Goal: Communication & Community: Share content

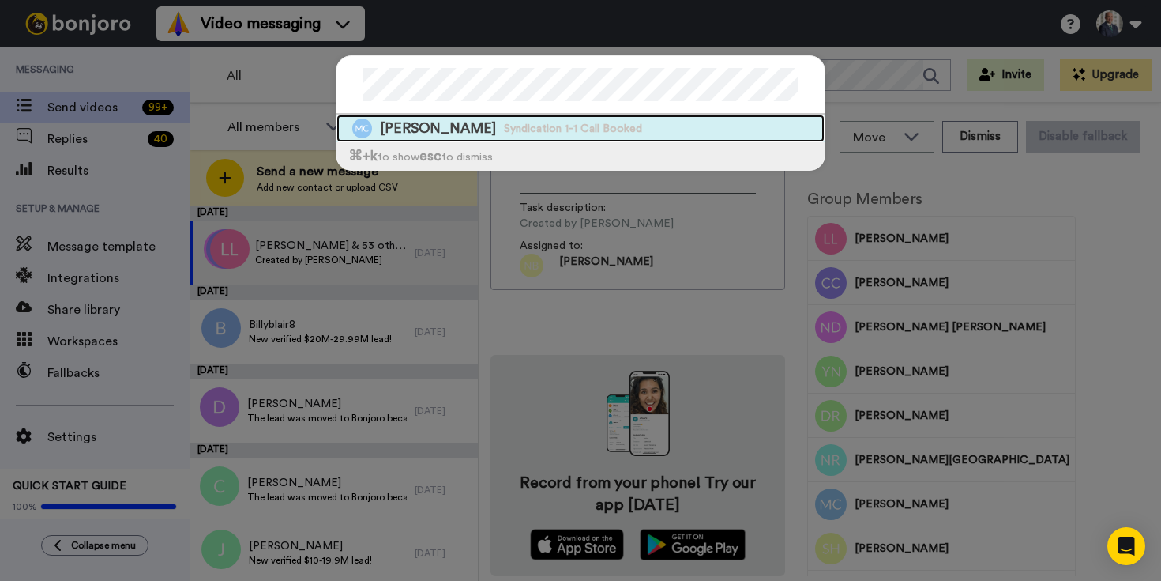
click at [432, 123] on span "Michael Curcio Curcio" at bounding box center [438, 129] width 116 height 20
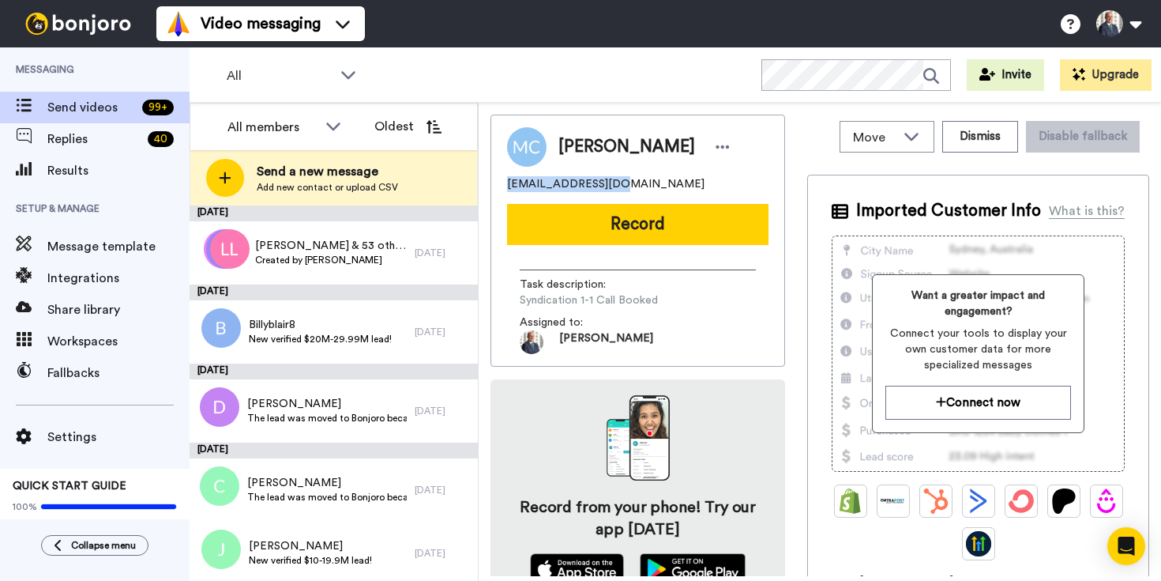
click at [658, 222] on button "Record" at bounding box center [638, 224] width 262 height 41
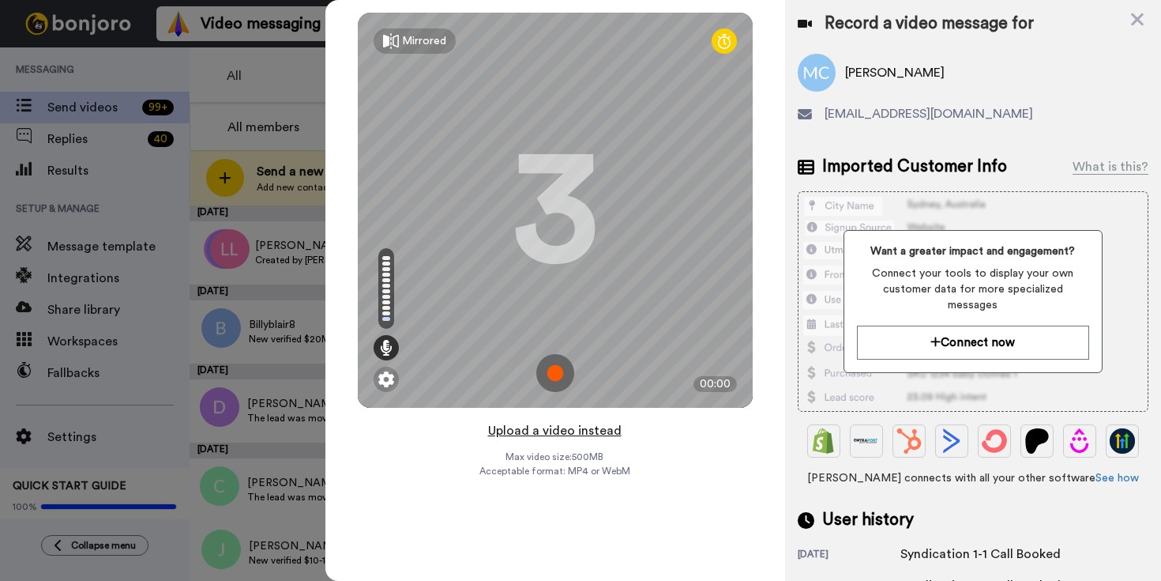
click at [566, 431] on button "Upload a video instead" at bounding box center [555, 430] width 143 height 21
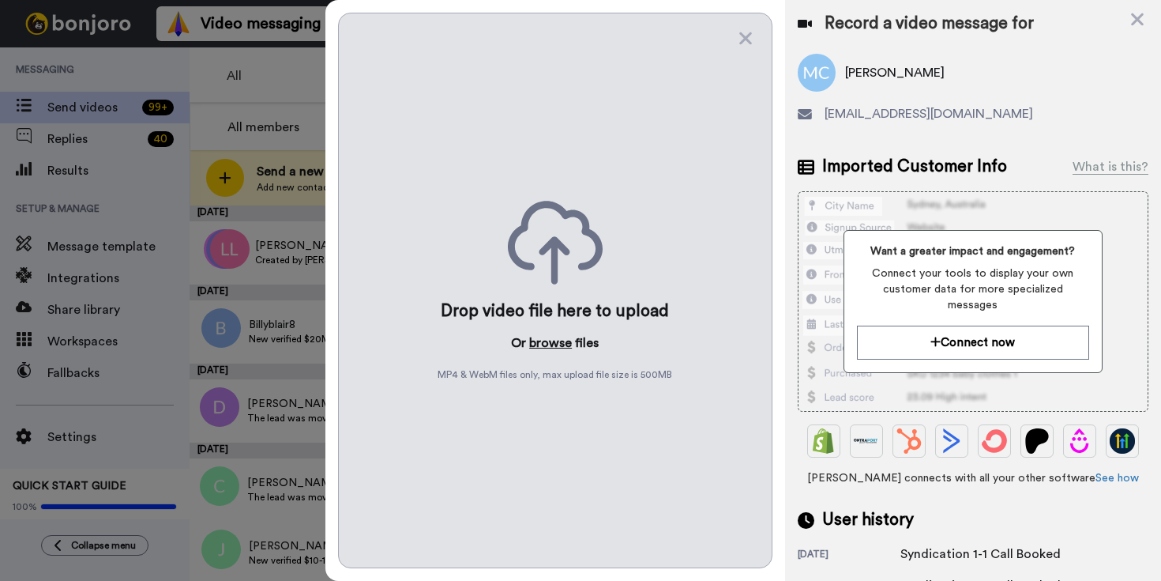
click at [563, 345] on button "browse" at bounding box center [550, 342] width 43 height 19
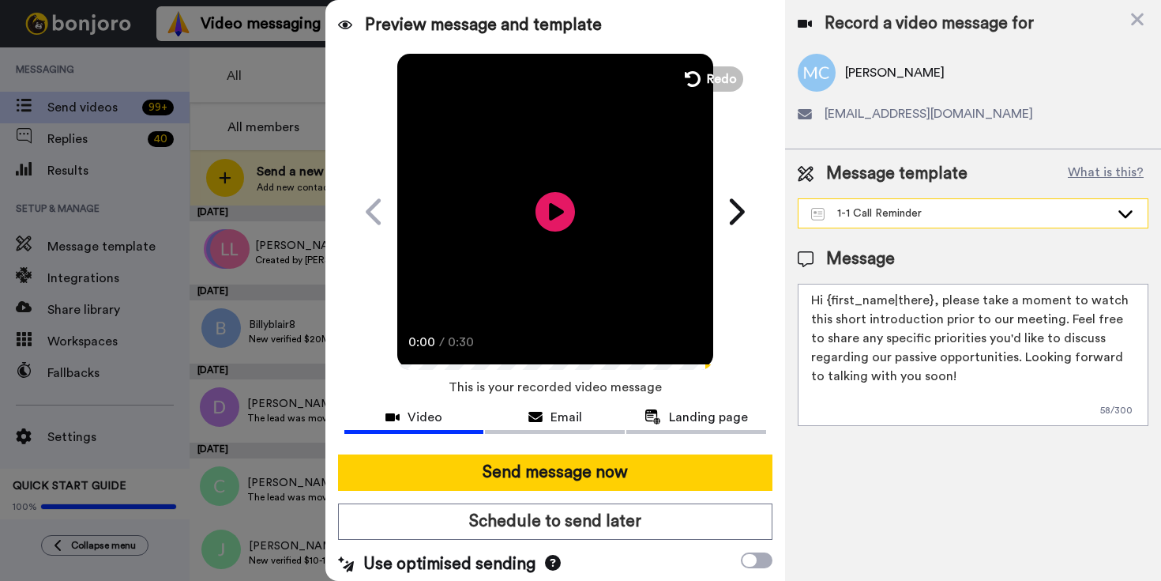
click at [921, 211] on div "1-1 Call Reminder" at bounding box center [960, 213] width 299 height 16
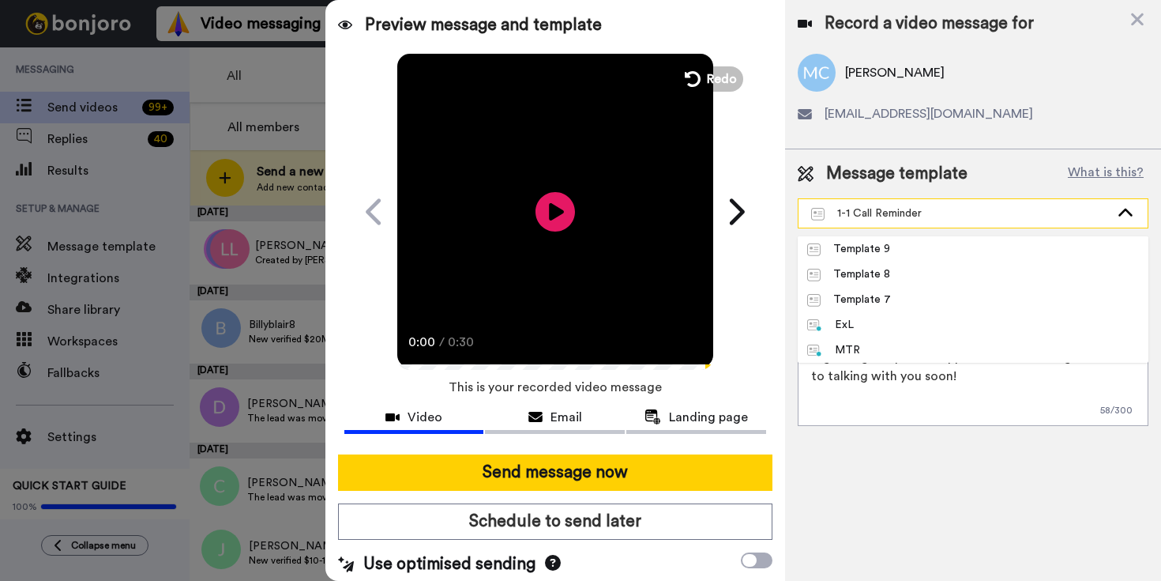
click at [921, 211] on div "1-1 Call Reminder" at bounding box center [960, 213] width 299 height 16
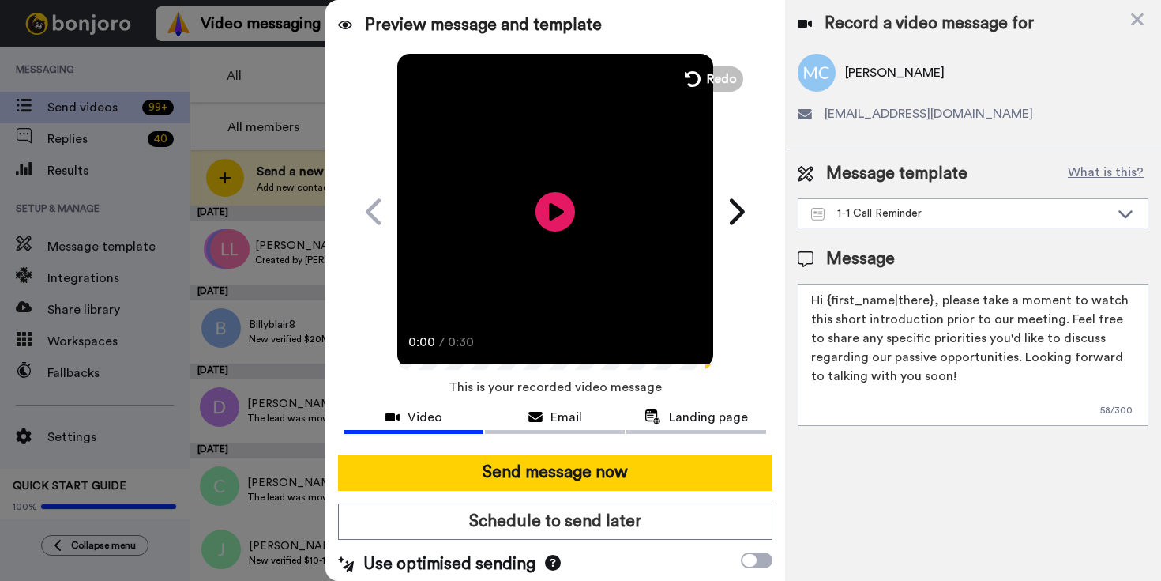
click at [988, 162] on div "Message template What is this?" at bounding box center [973, 174] width 351 height 24
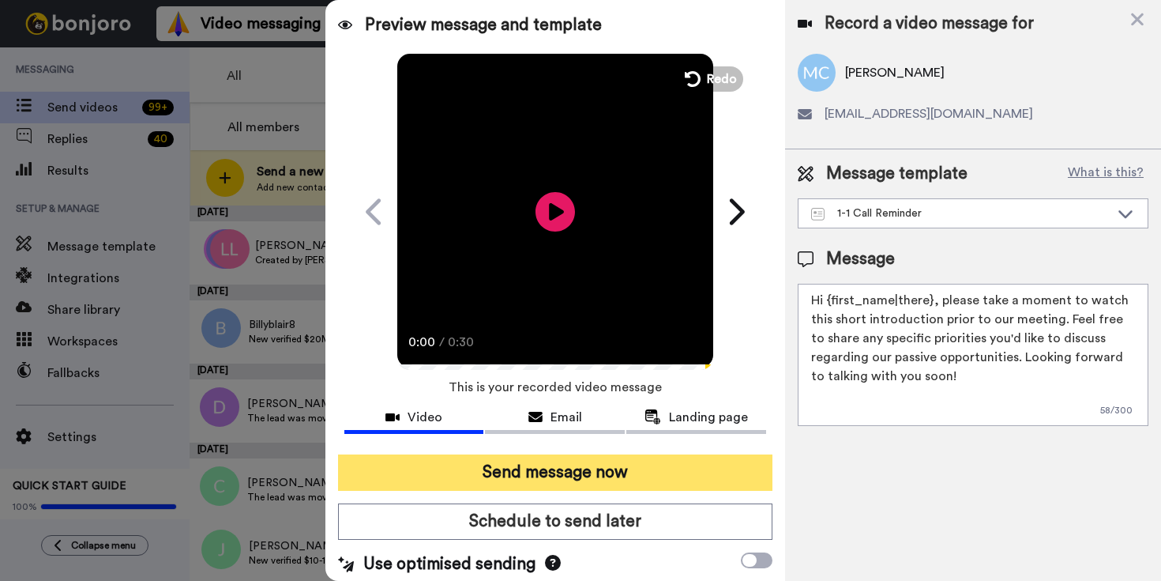
click at [573, 471] on button "Send message now" at bounding box center [555, 472] width 435 height 36
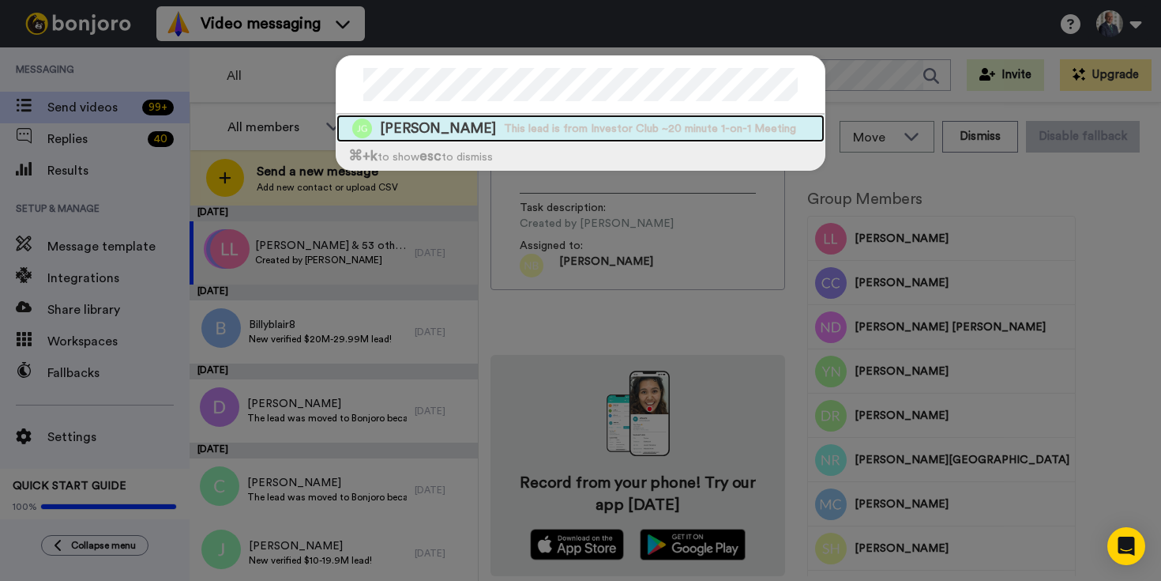
click at [470, 126] on span "Juma Guillaume" at bounding box center [438, 129] width 116 height 20
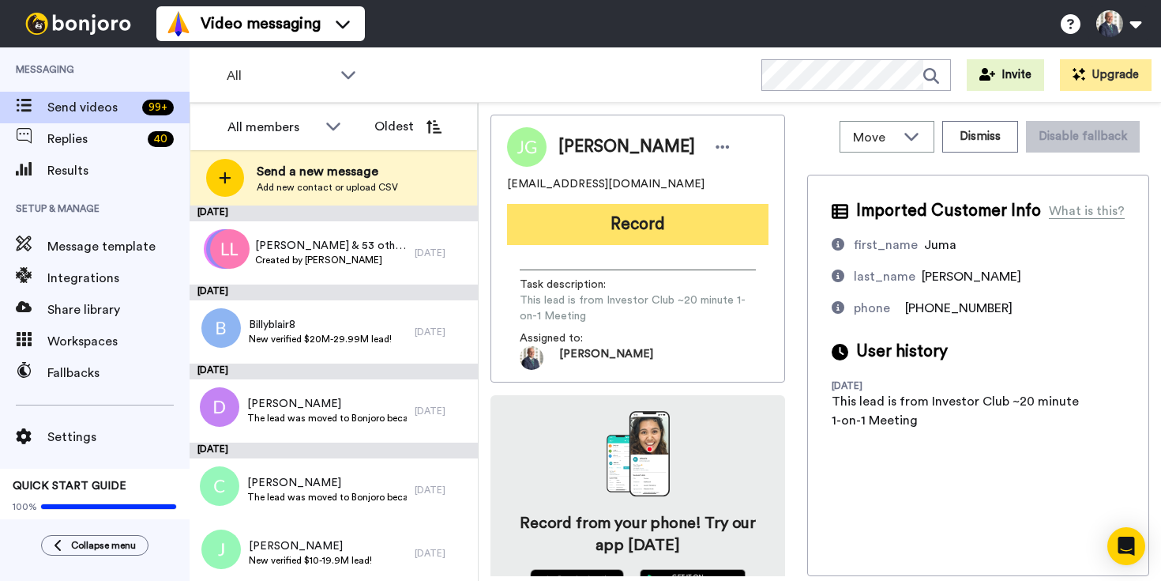
click at [653, 221] on button "Record" at bounding box center [638, 224] width 262 height 41
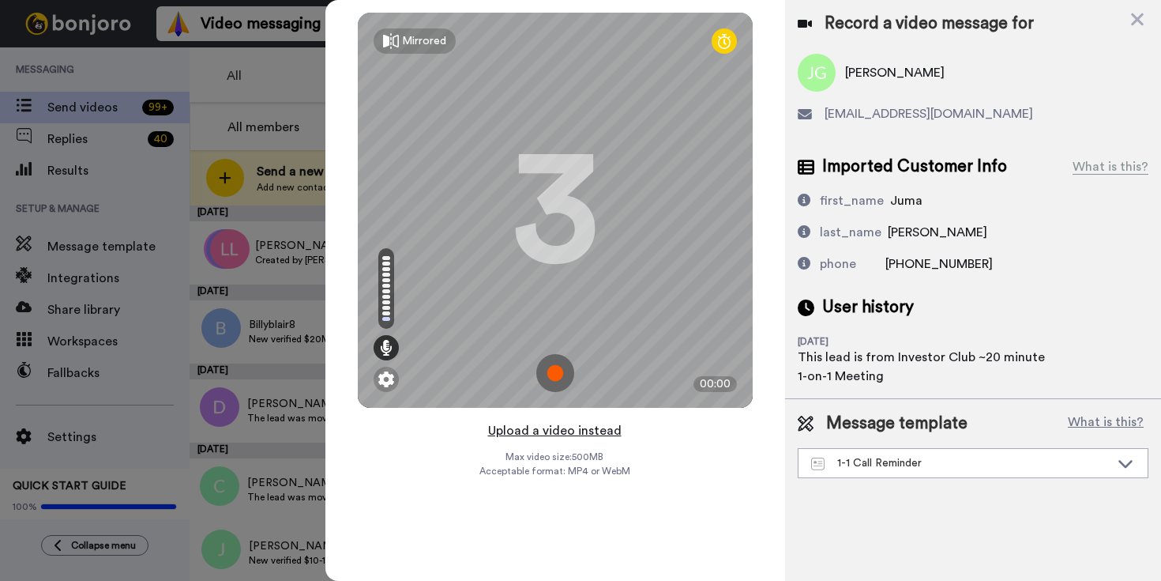
click at [606, 429] on button "Upload a video instead" at bounding box center [555, 430] width 143 height 21
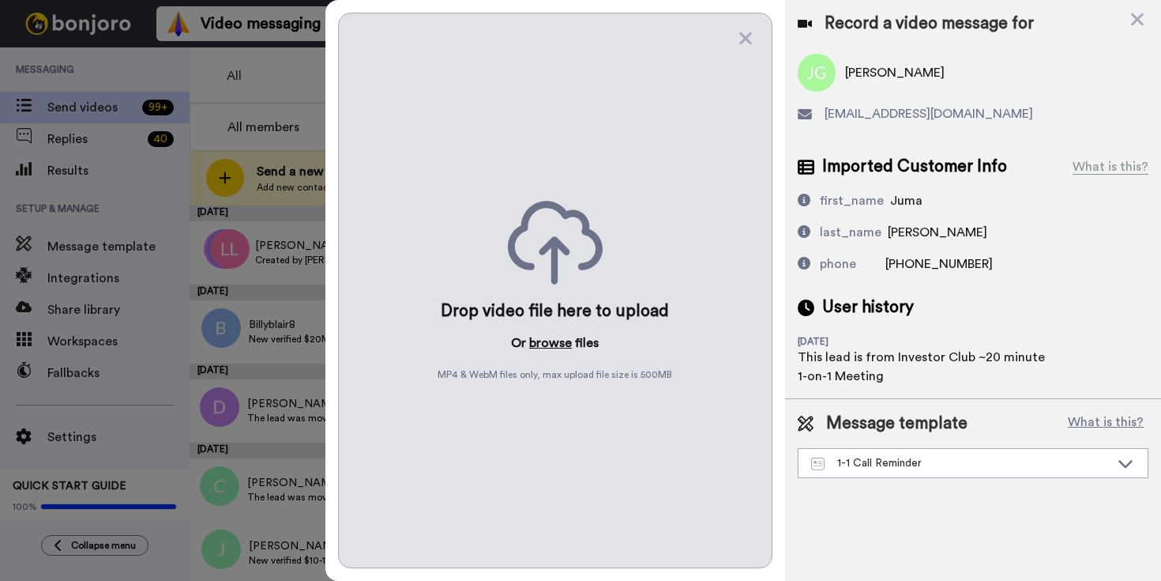
click at [559, 343] on button "browse" at bounding box center [550, 342] width 43 height 19
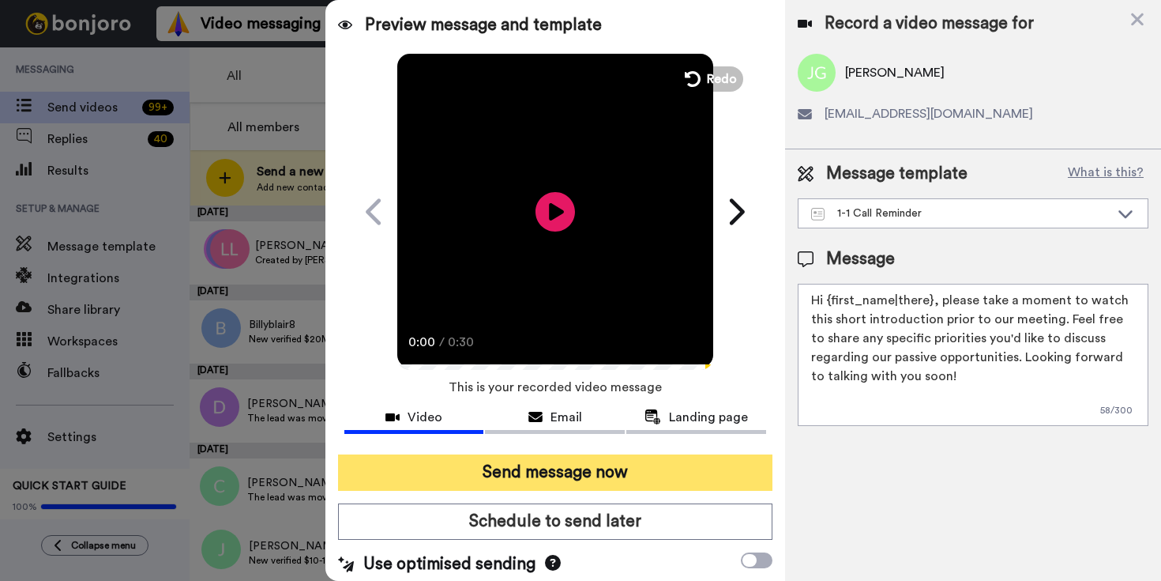
click at [579, 474] on button "Send message now" at bounding box center [555, 472] width 435 height 36
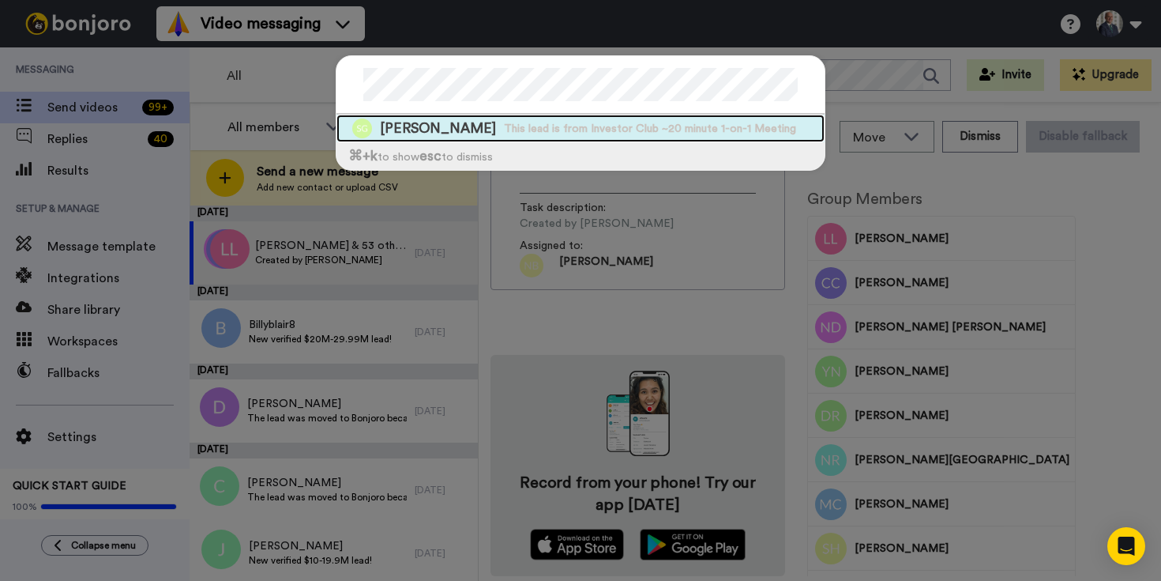
click at [396, 135] on span "[PERSON_NAME]" at bounding box center [438, 129] width 116 height 20
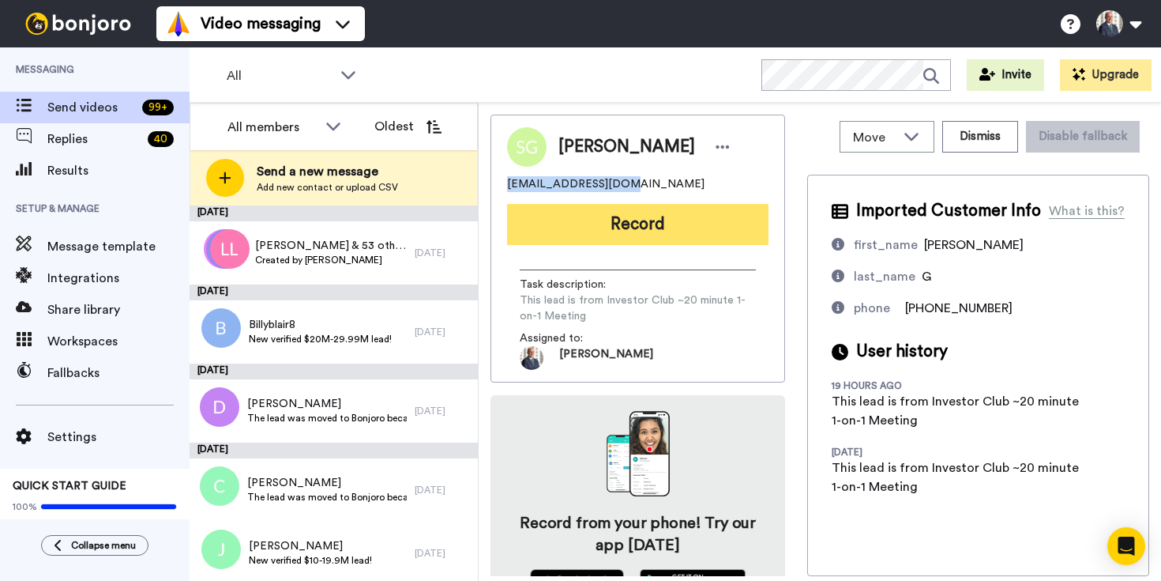
click at [636, 218] on button "Record" at bounding box center [638, 224] width 262 height 41
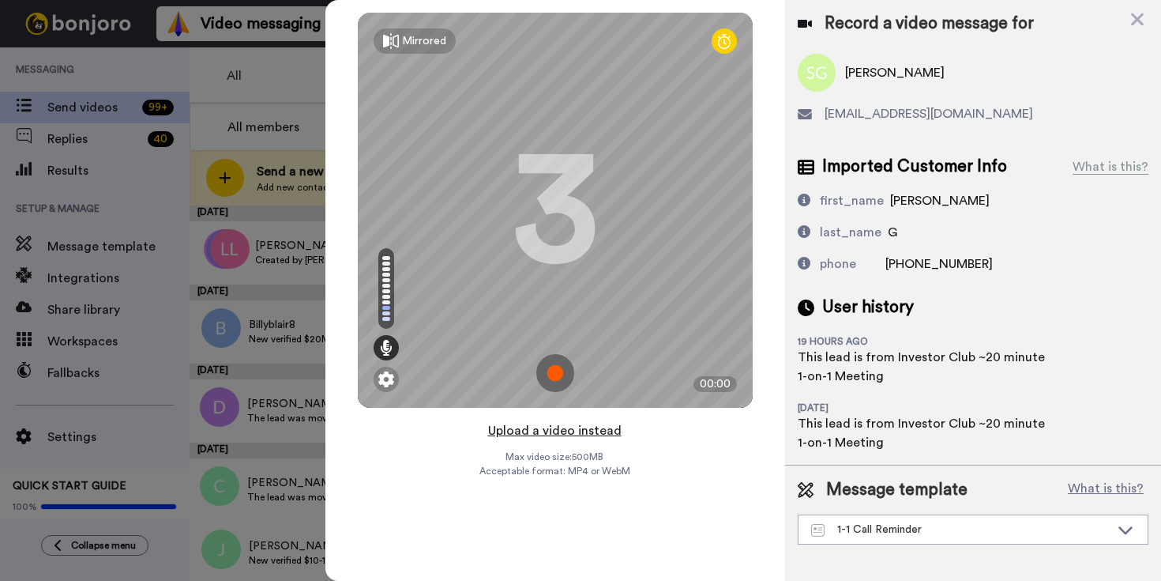
click at [586, 434] on button "Upload a video instead" at bounding box center [555, 430] width 143 height 21
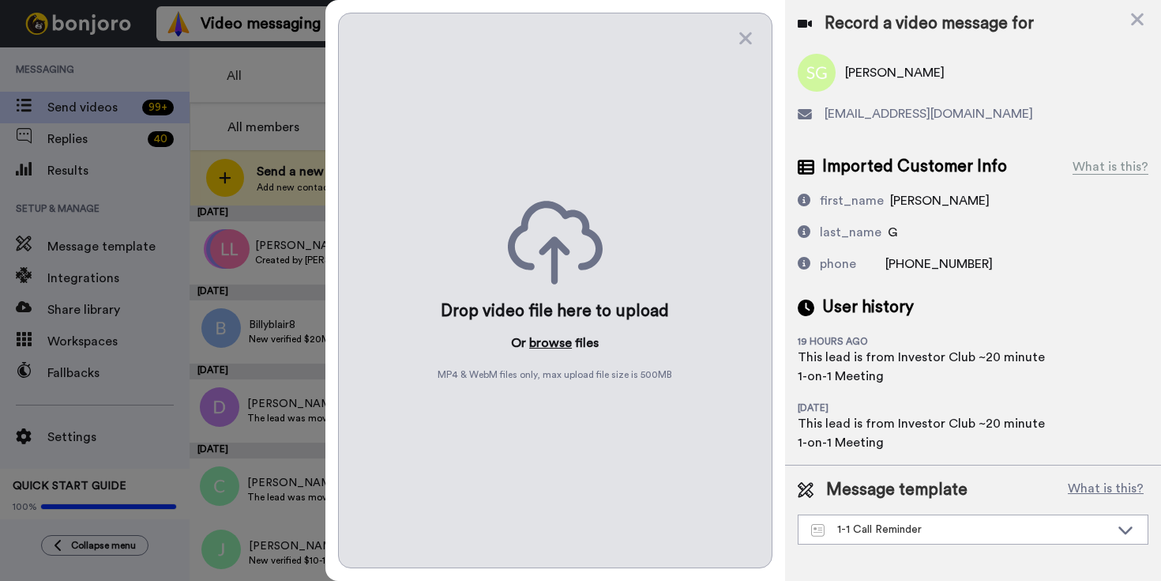
click at [551, 341] on button "browse" at bounding box center [550, 342] width 43 height 19
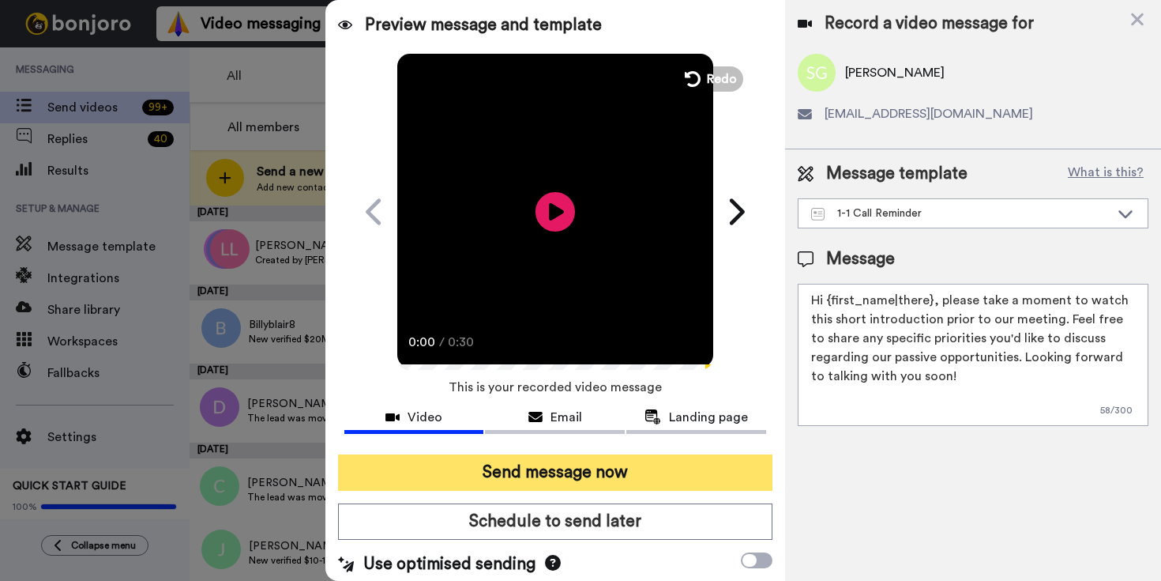
click at [589, 471] on button "Send message now" at bounding box center [555, 472] width 435 height 36
